Goal: Task Accomplishment & Management: Use online tool/utility

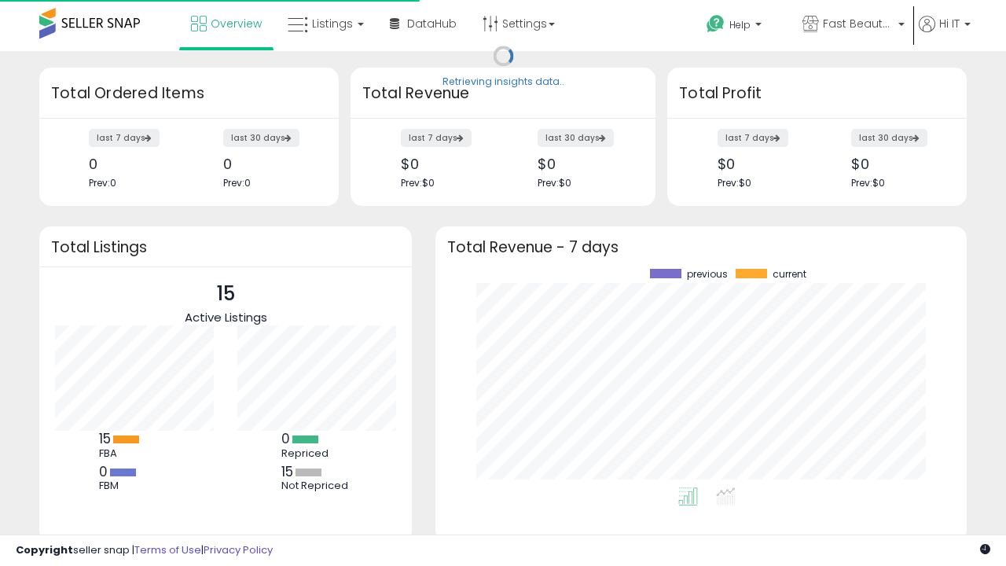
scroll to position [218, 500]
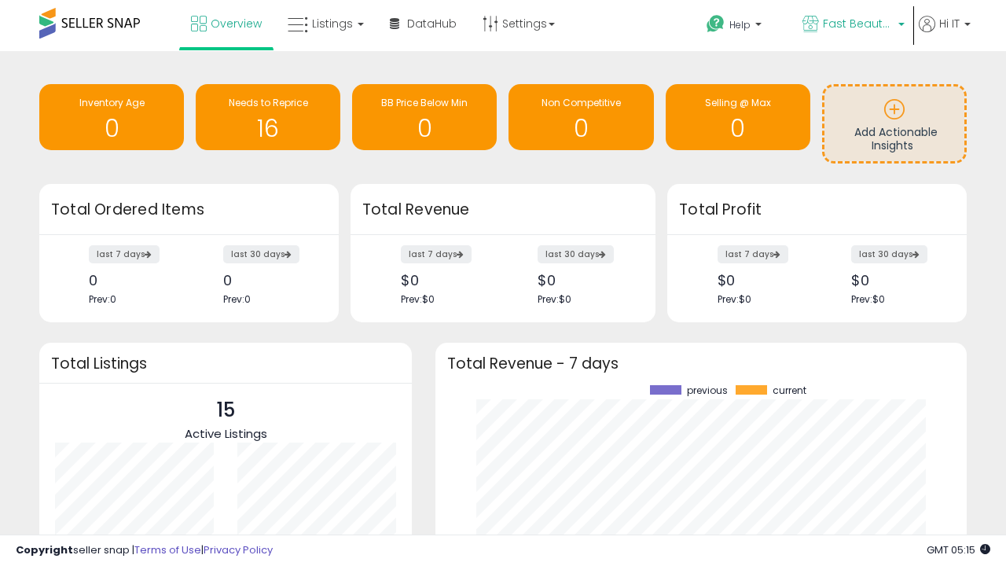
click at [852, 25] on span "Fast Beauty ([GEOGRAPHIC_DATA])" at bounding box center [858, 24] width 71 height 16
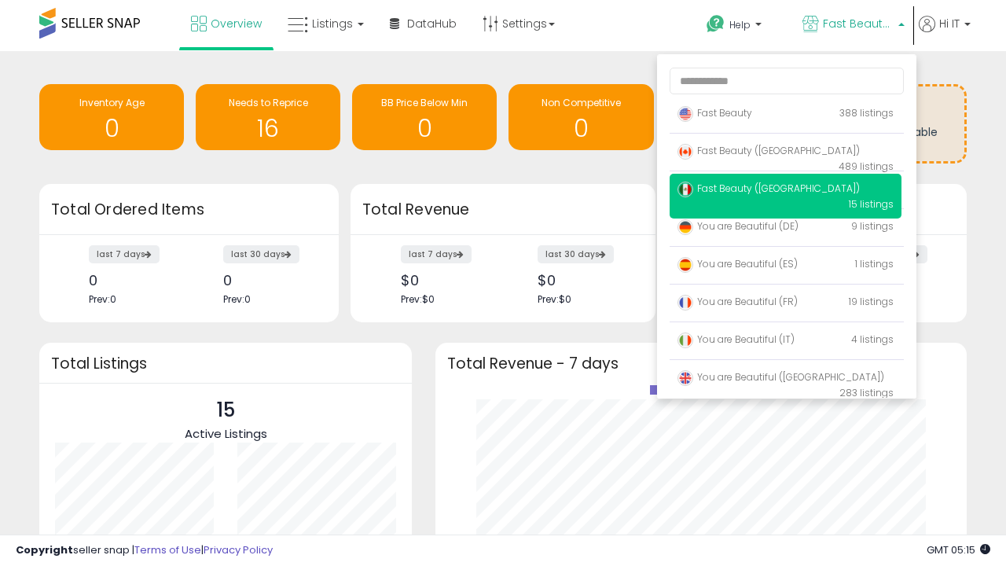
click at [785, 379] on span "You are Beautiful ([GEOGRAPHIC_DATA])" at bounding box center [780, 376] width 207 height 13
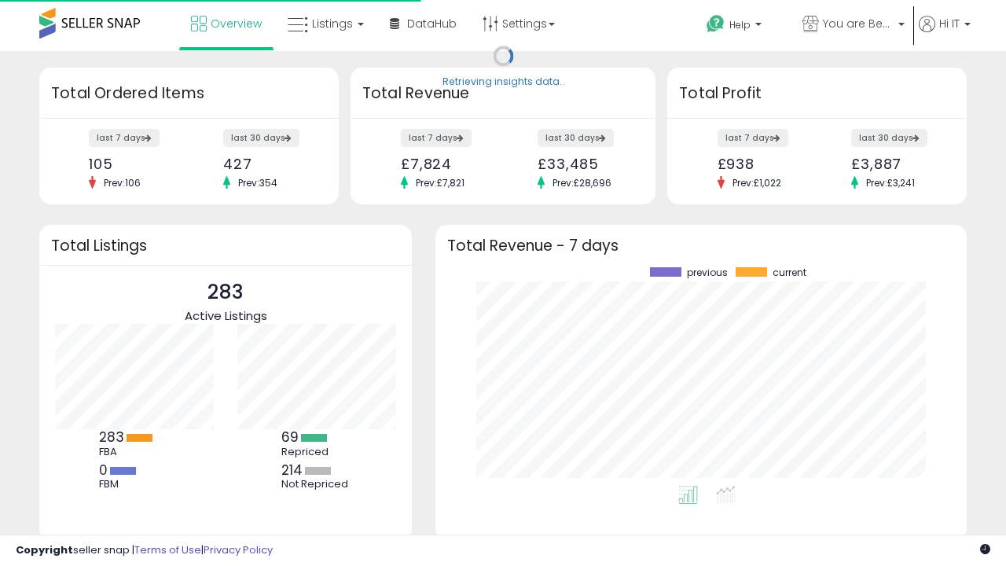
scroll to position [218, 500]
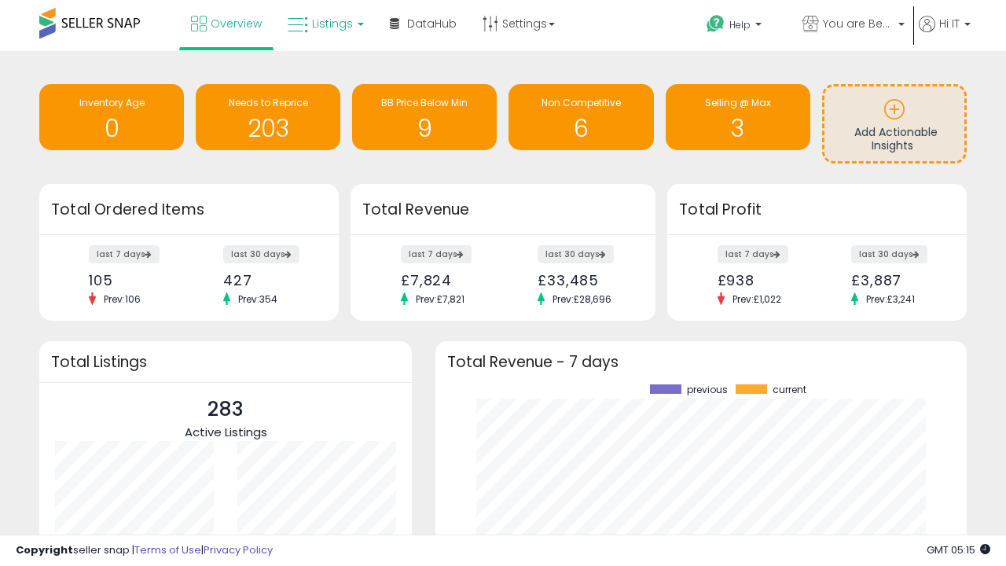
click at [324, 24] on span "Listings" at bounding box center [332, 24] width 41 height 16
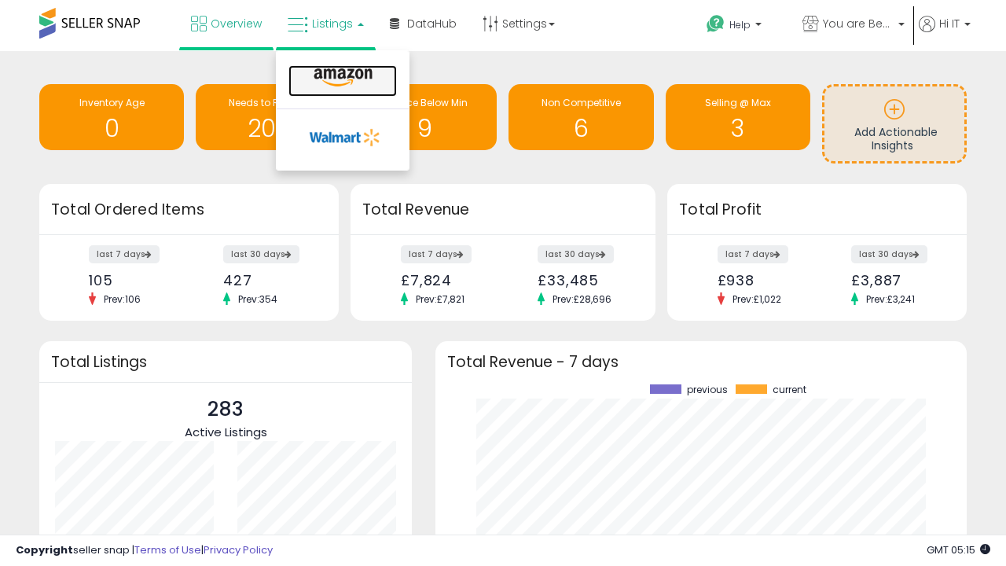
click at [341, 78] on icon at bounding box center [343, 78] width 68 height 20
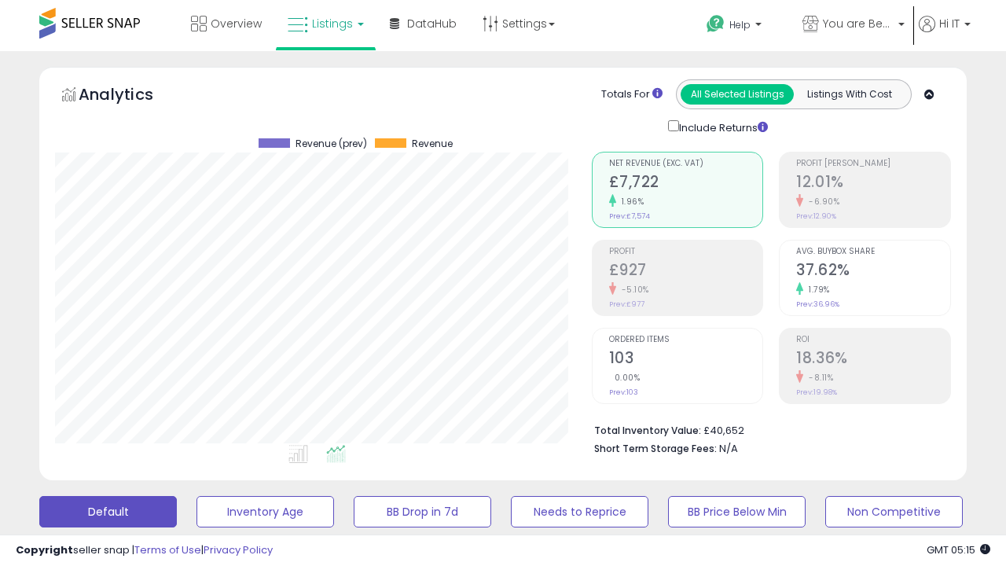
scroll to position [322, 536]
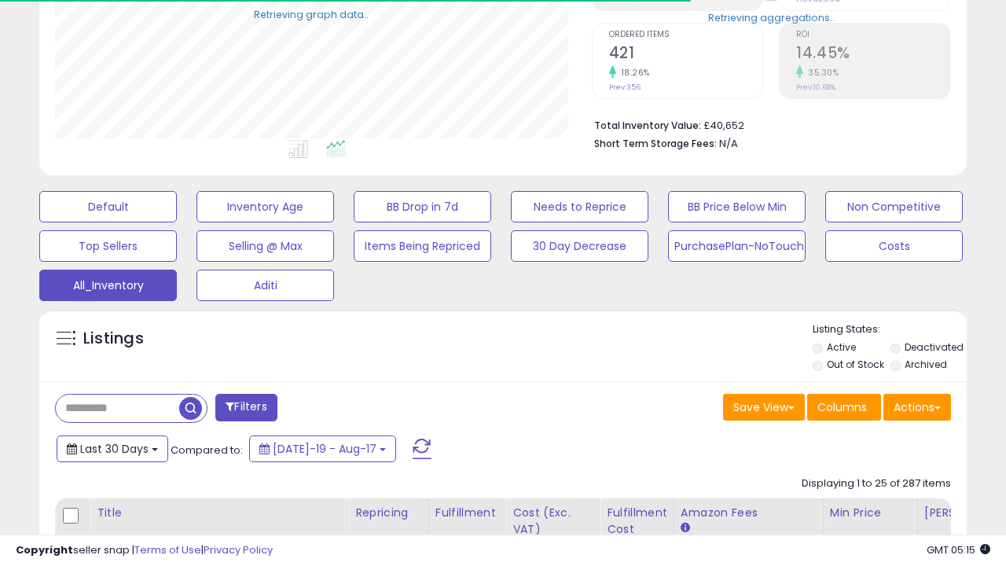
click at [112, 447] on span "Last 30 Days" at bounding box center [114, 449] width 68 height 16
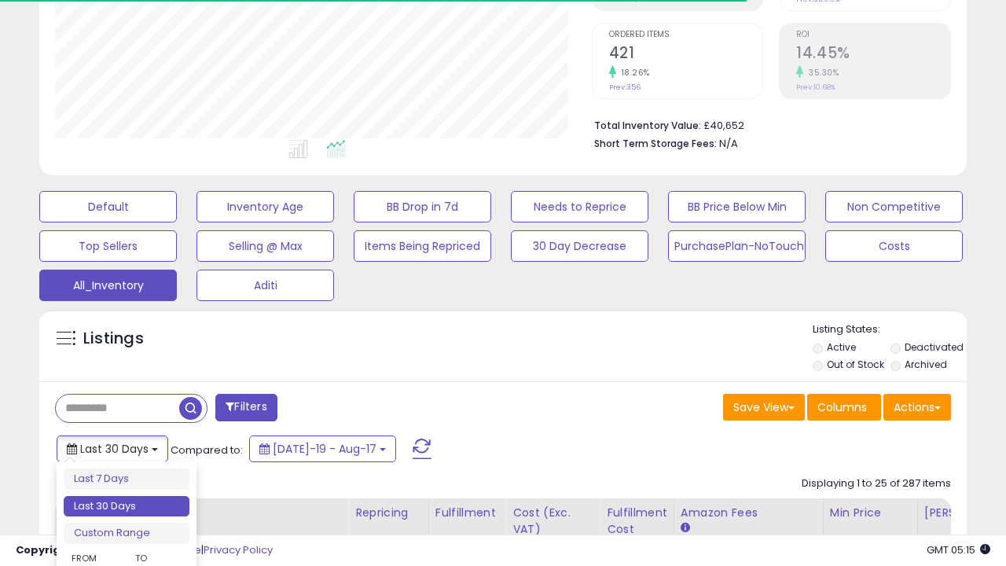
scroll to position [322, 536]
click at [126, 506] on li "Last 30 Days" at bounding box center [127, 506] width 126 height 21
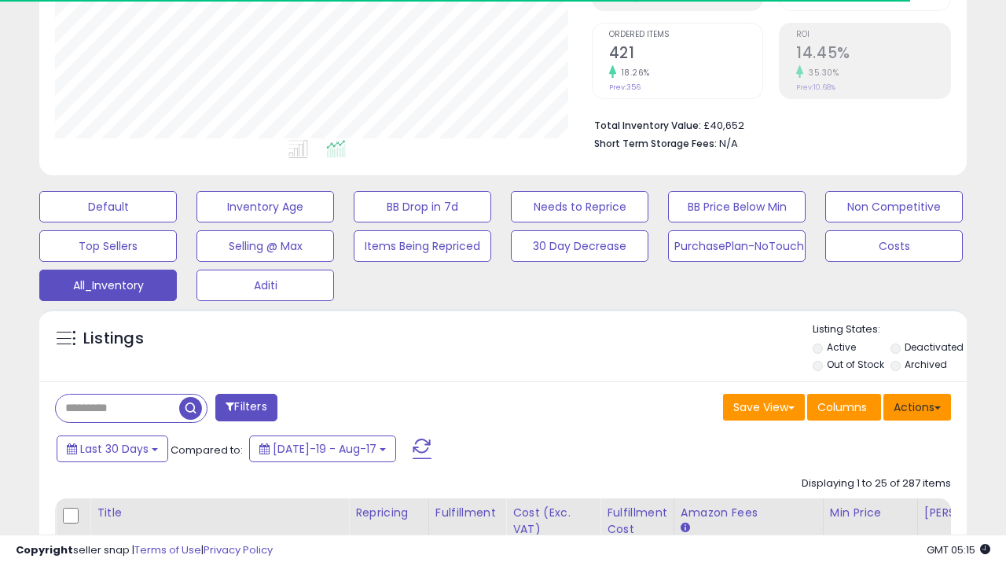
click at [917, 405] on button "Actions" at bounding box center [917, 407] width 68 height 27
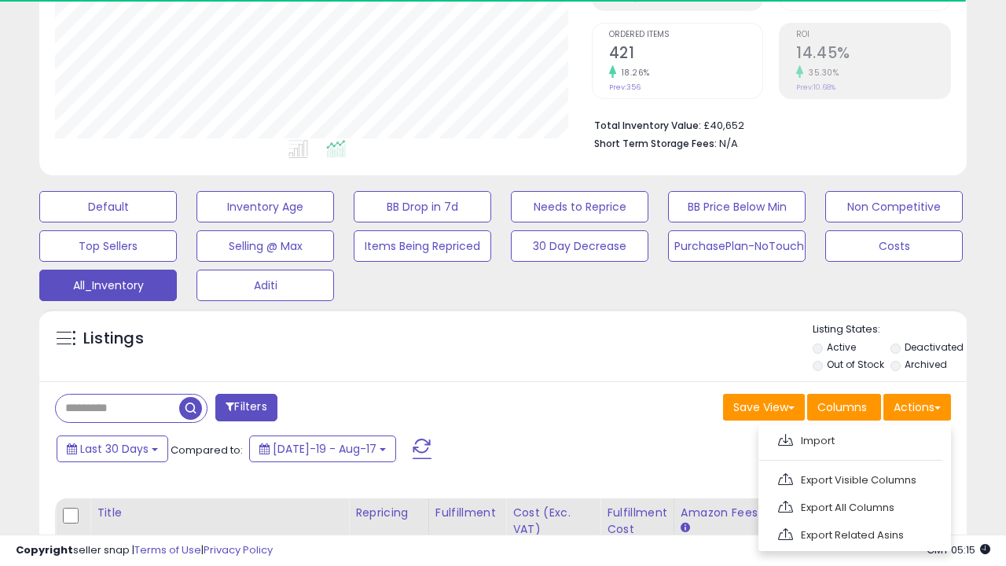
click at [852, 505] on link "Export All Columns" at bounding box center [853, 507] width 172 height 24
